Goal: Book appointment/travel/reservation

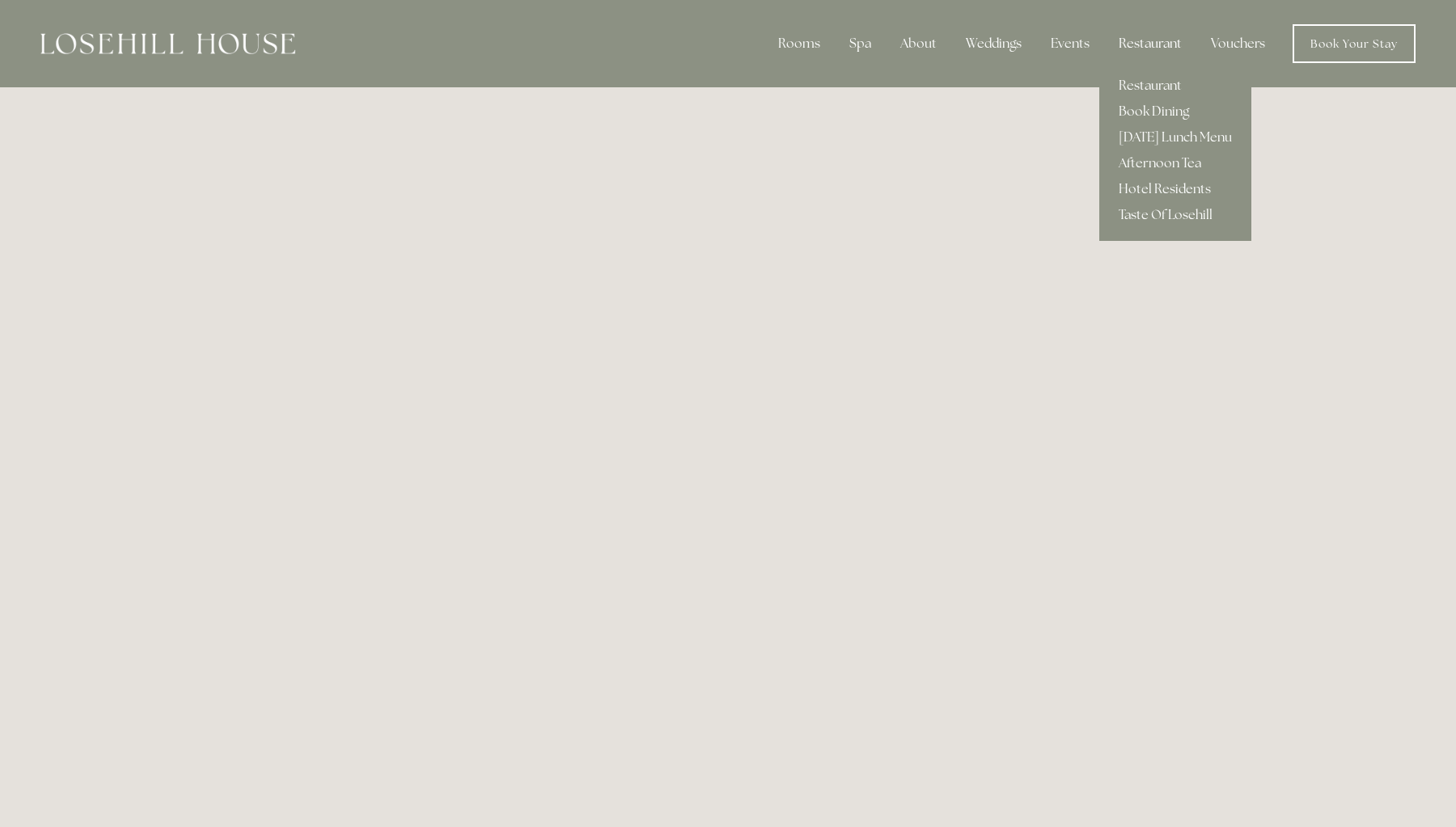
click at [1139, 41] on div "Restaurant" at bounding box center [1150, 44] width 89 height 32
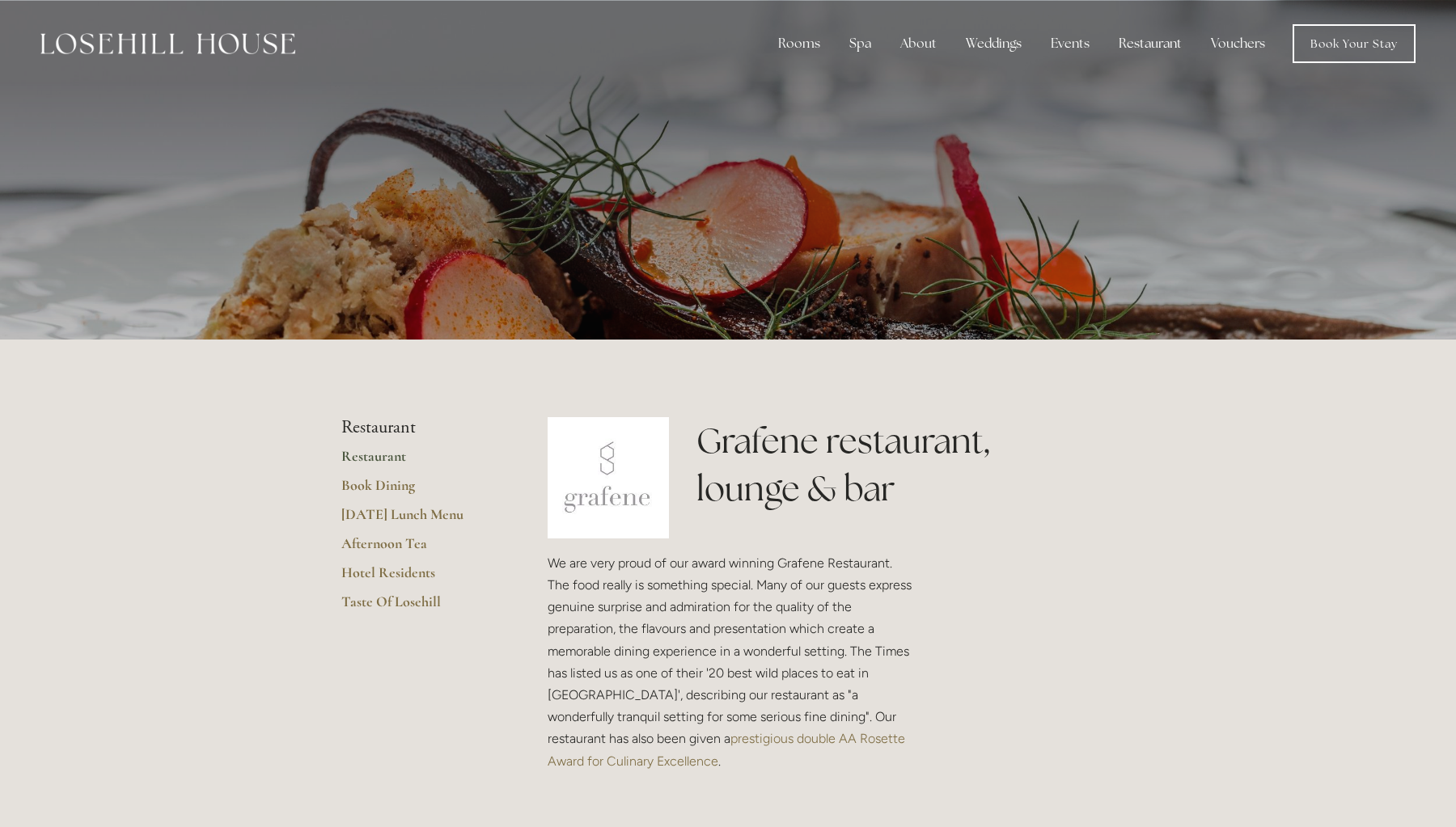
click at [362, 489] on link "Book Dining" at bounding box center [419, 491] width 155 height 29
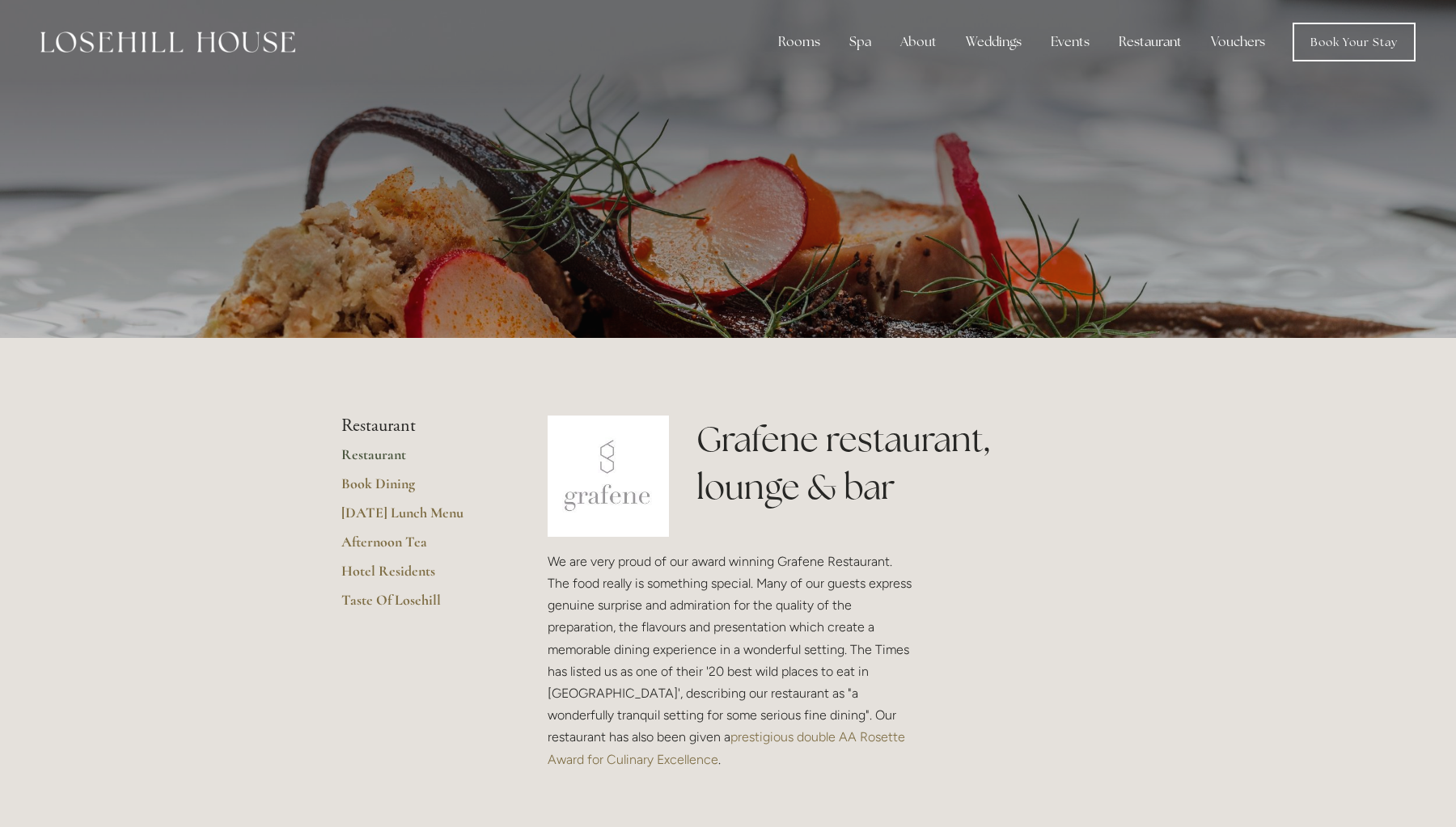
click at [359, 1] on div "Rooms Rooms Your Stay Book a stay Offers Spa About" at bounding box center [728, 42] width 1423 height 87
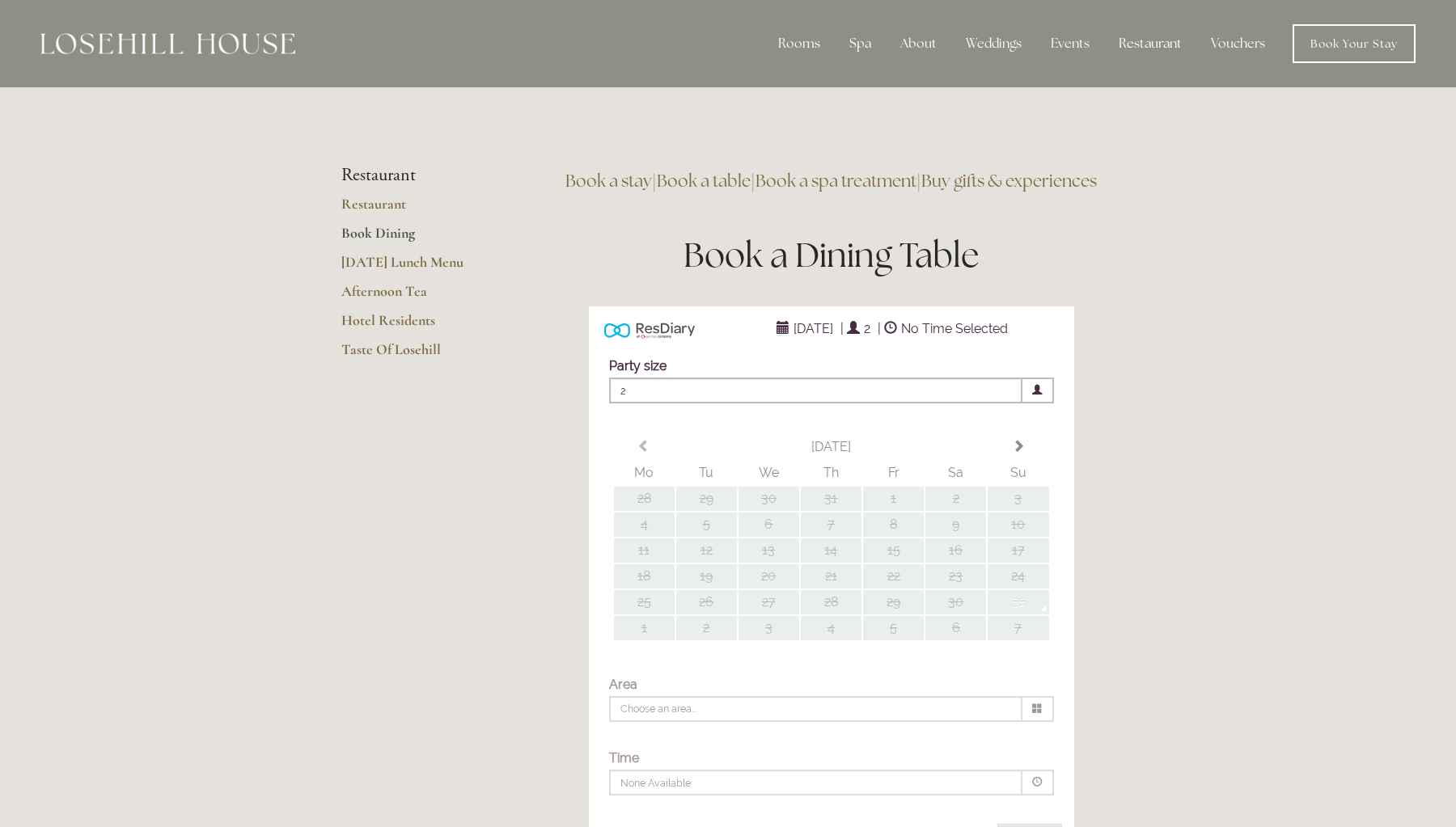
type input "Any Area"
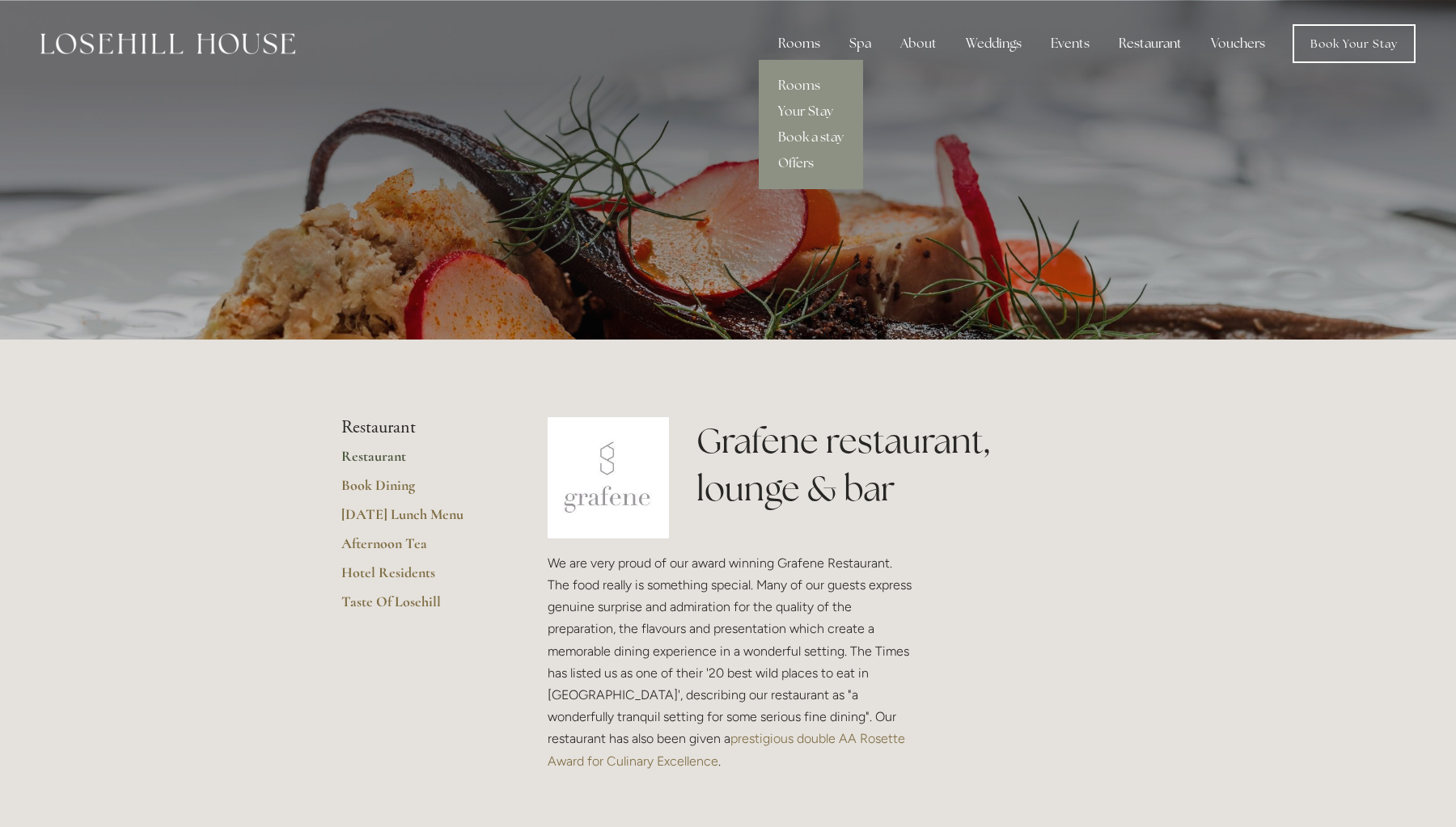
click at [812, 44] on div "Rooms" at bounding box center [799, 44] width 68 height 32
